Goal: Task Accomplishment & Management: Manage account settings

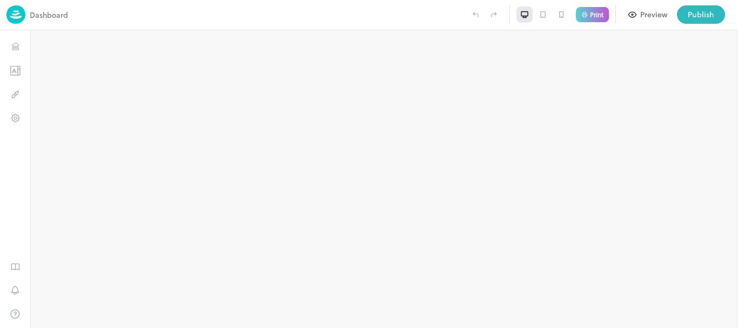
type input "**********"
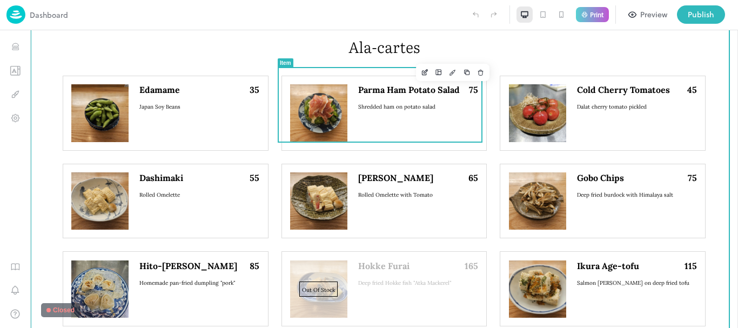
scroll to position [1026, 0]
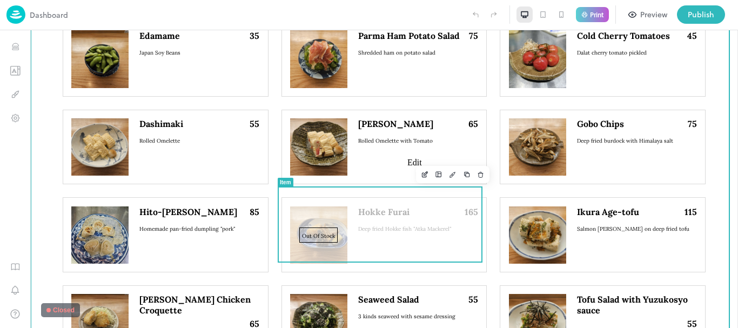
click at [421, 171] on icon "Edit" at bounding box center [425, 175] width 8 height 8
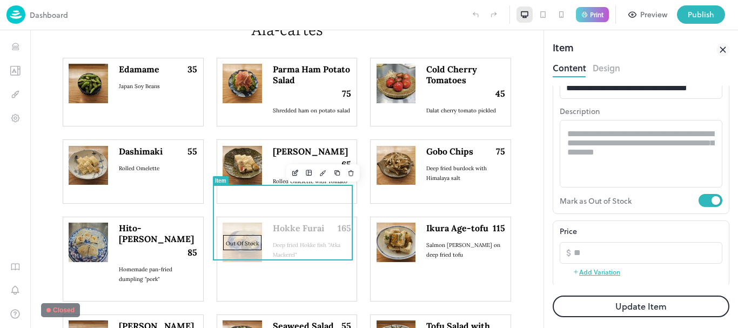
scroll to position [108, 0]
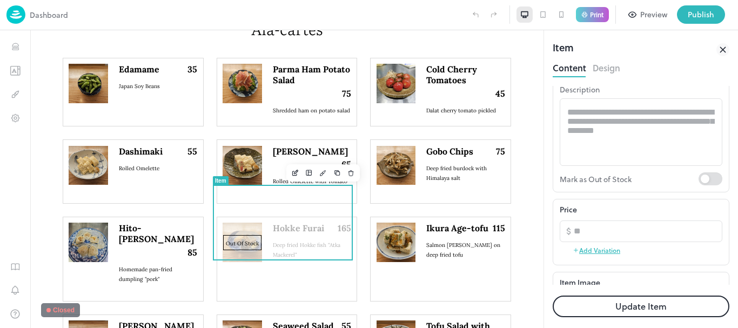
click at [640, 305] on button "Update Item" at bounding box center [641, 306] width 177 height 22
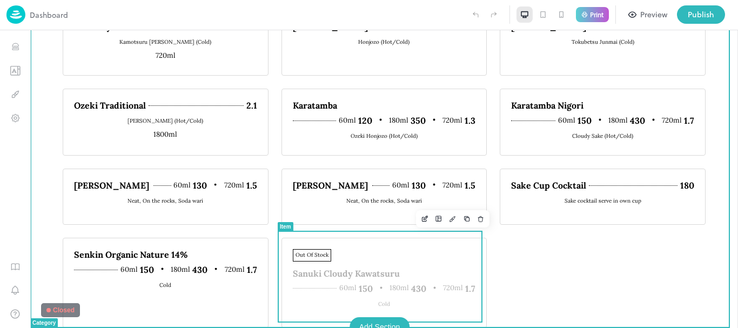
scroll to position [1783, 0]
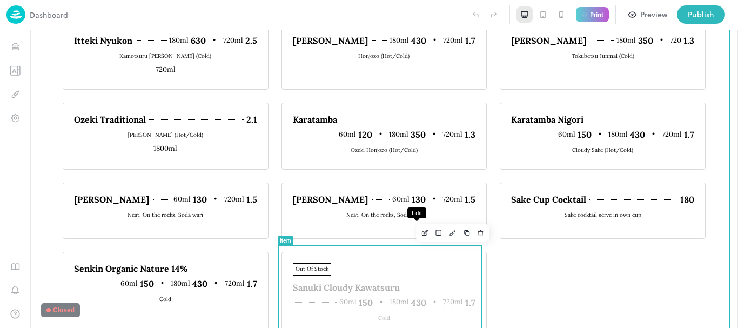
click at [421, 232] on icon "Edit" at bounding box center [425, 233] width 8 height 8
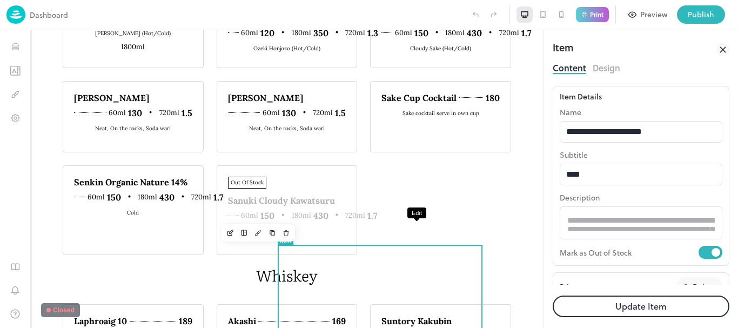
type input "****"
type input "*****"
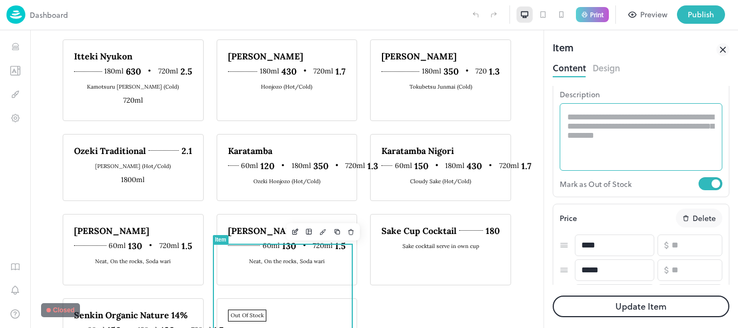
scroll to position [108, 0]
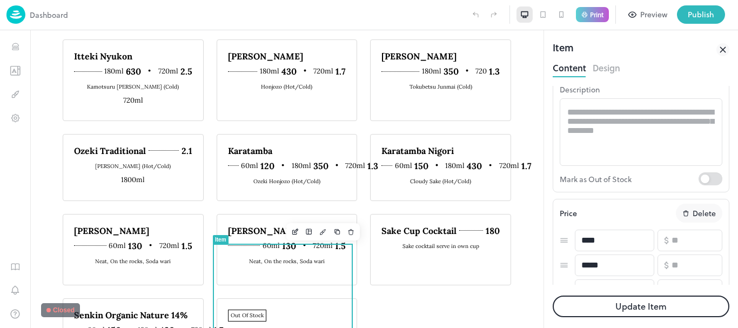
click at [610, 311] on button "Update Item" at bounding box center [641, 306] width 177 height 22
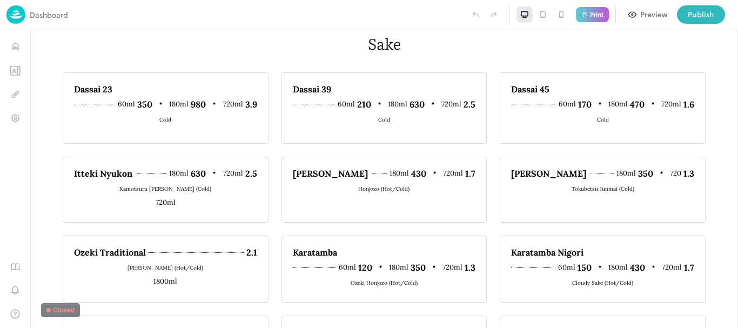
scroll to position [1783, 0]
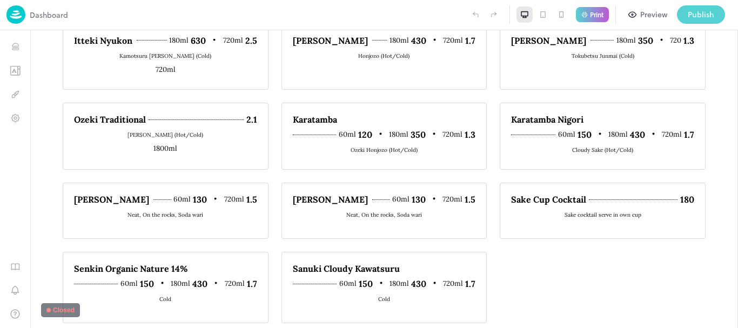
click at [698, 7] on button "Publish" at bounding box center [701, 14] width 48 height 18
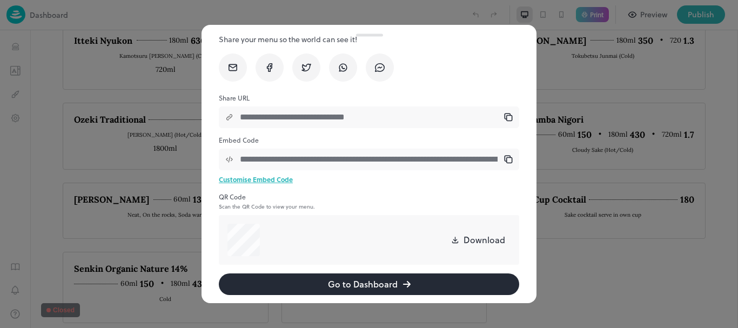
scroll to position [54, 0]
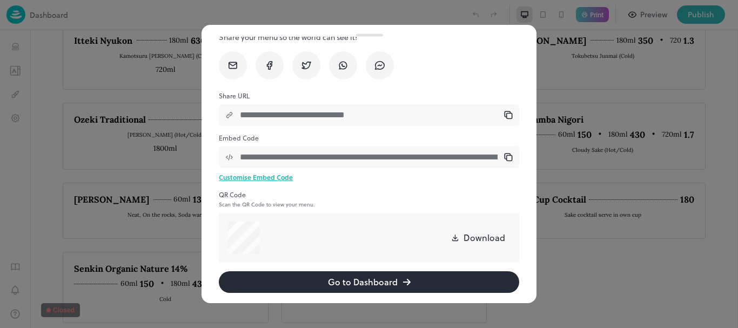
click at [330, 281] on button "Go to Dashboard" at bounding box center [369, 282] width 300 height 22
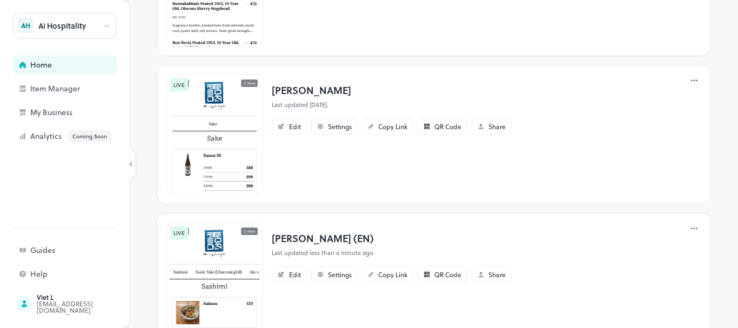
scroll to position [374, 0]
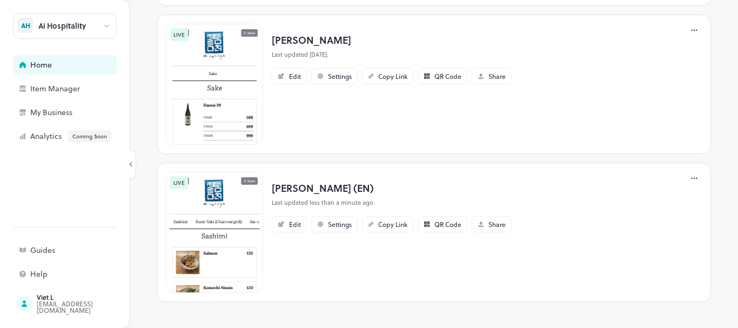
click at [312, 190] on p "Ai izakaya (EN)" at bounding box center [392, 187] width 240 height 15
